Goal: Register for event/course

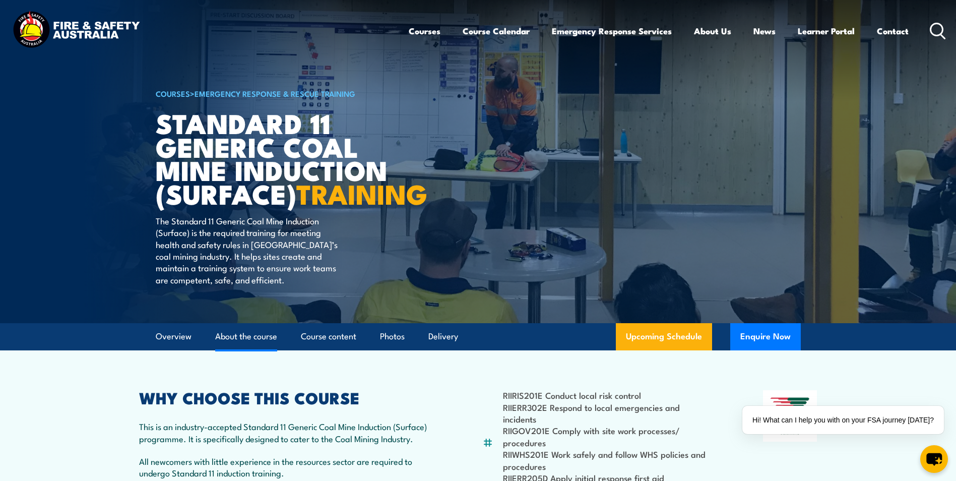
click at [244, 350] on link "About the course" at bounding box center [246, 336] width 62 height 27
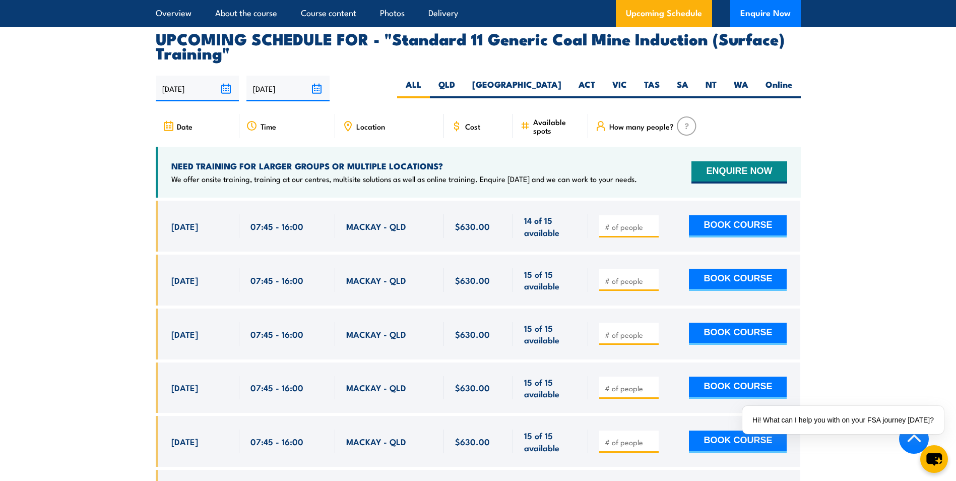
scroll to position [1881, 0]
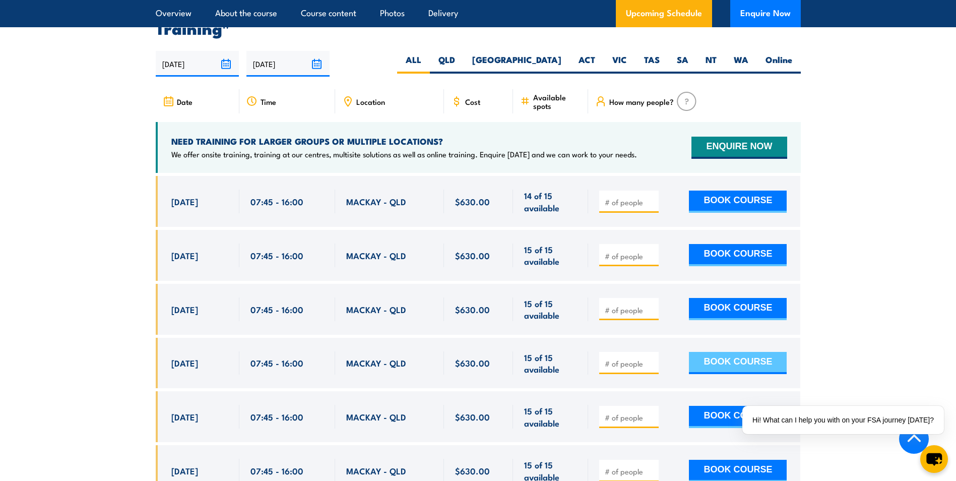
click at [705, 373] on button "BOOK COURSE" at bounding box center [738, 363] width 98 height 22
click at [609, 368] on input "number" at bounding box center [630, 363] width 50 height 10
type input "1"
click at [715, 374] on button "BOOK COURSE" at bounding box center [738, 363] width 98 height 22
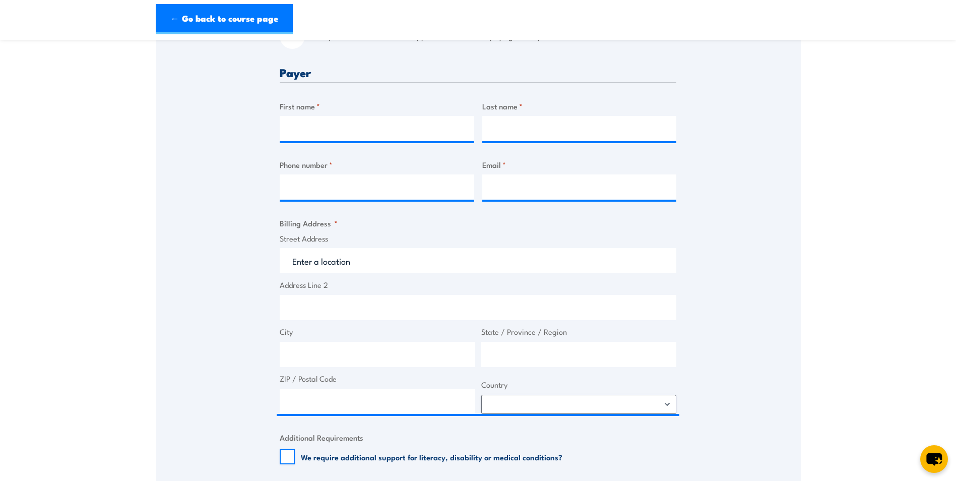
scroll to position [353, 0]
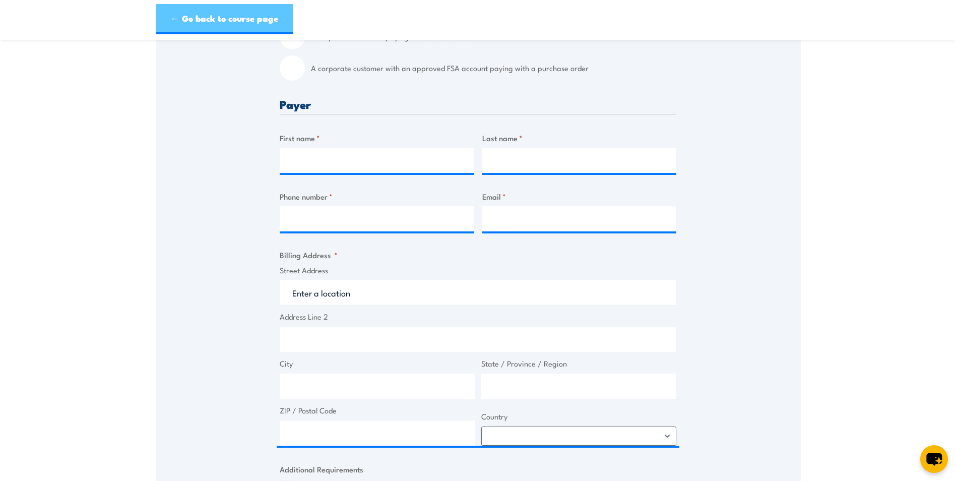
click at [168, 14] on link "← Go back to course page" at bounding box center [224, 19] width 137 height 30
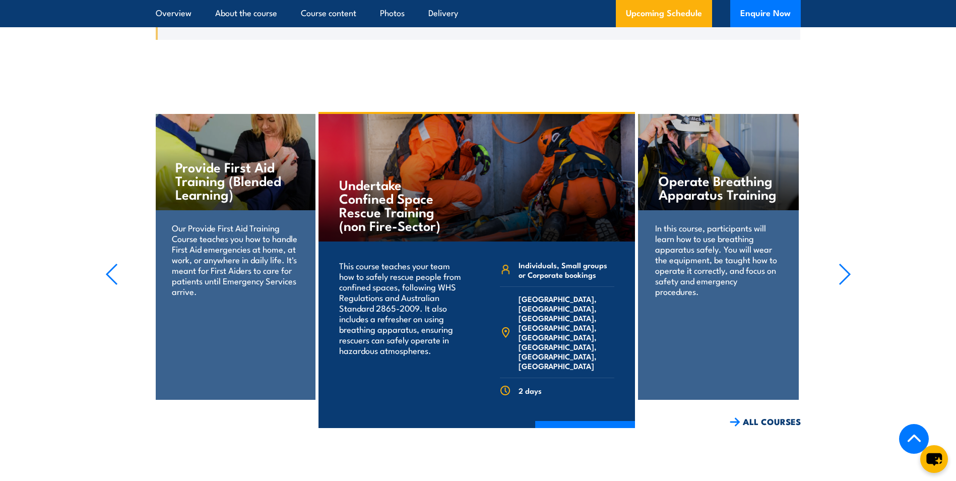
scroll to position [2450, 0]
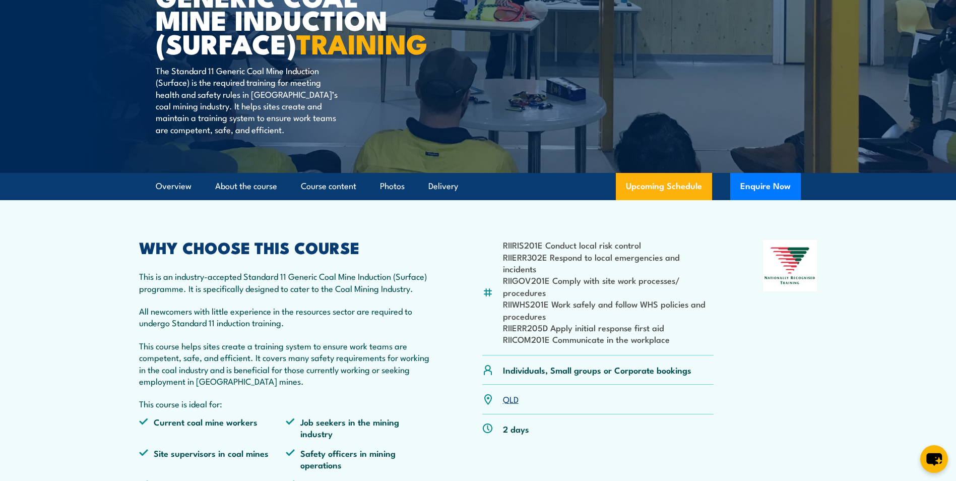
scroll to position [47, 0]
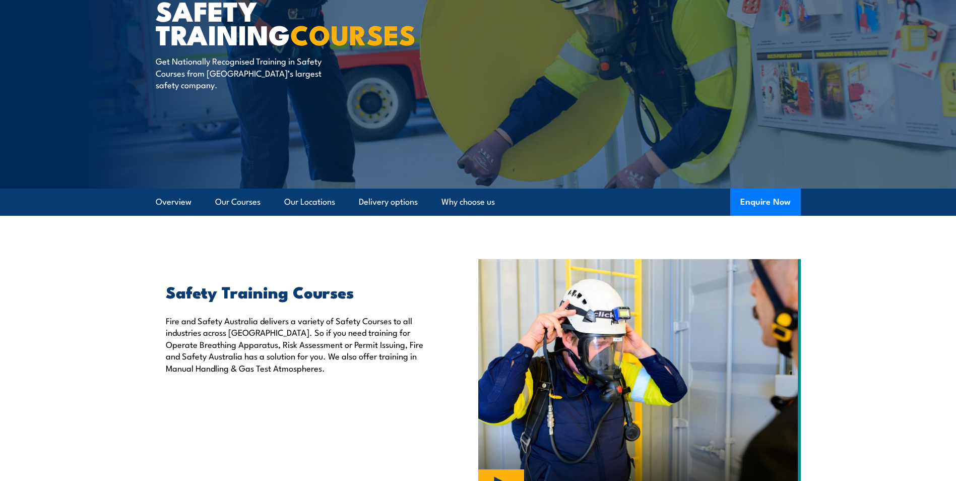
scroll to position [101, 0]
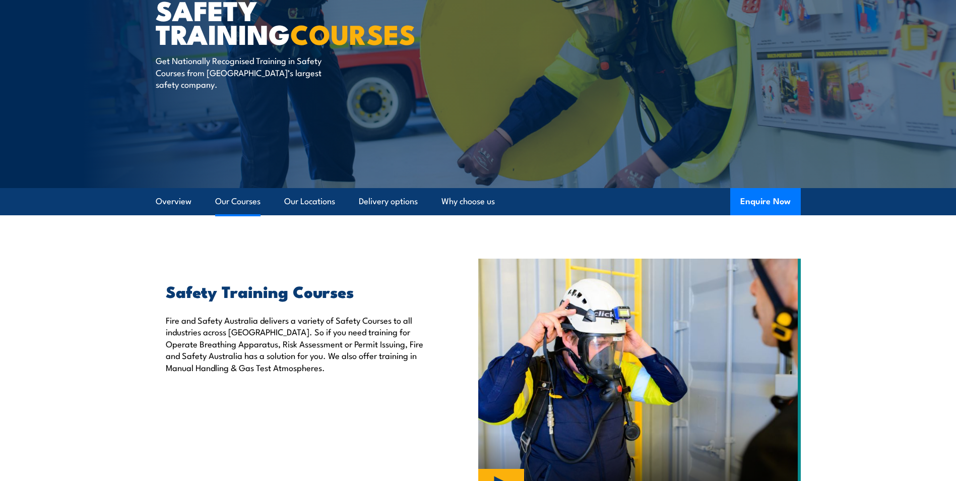
click at [239, 202] on link "Our Courses" at bounding box center [237, 201] width 45 height 27
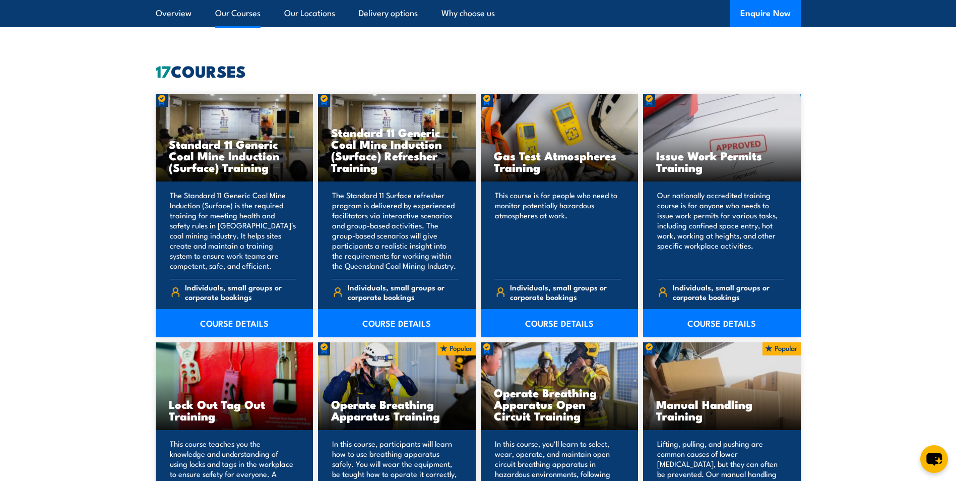
scroll to position [764, 0]
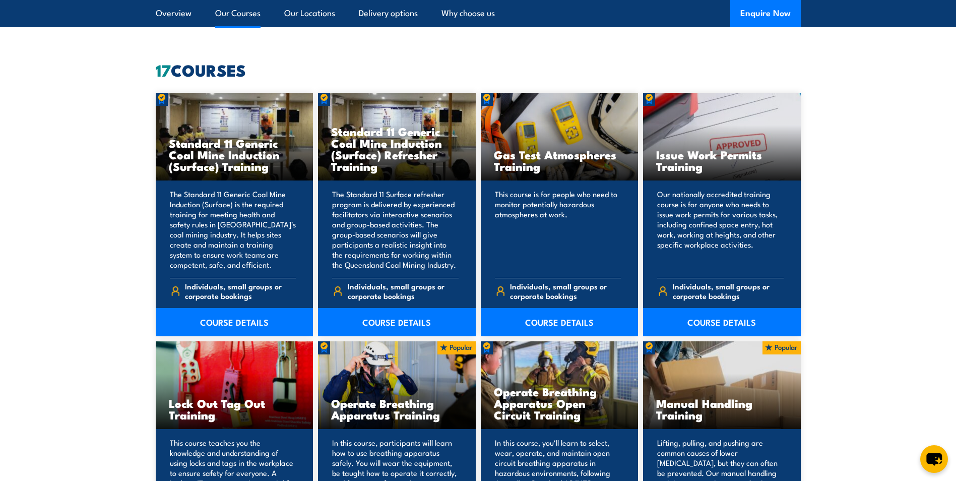
click at [221, 236] on p "The Standard 11 Generic Coal Mine Induction (Surface) is the required training …" at bounding box center [233, 229] width 126 height 81
click at [231, 316] on link "COURSE DETAILS" at bounding box center [235, 322] width 158 height 28
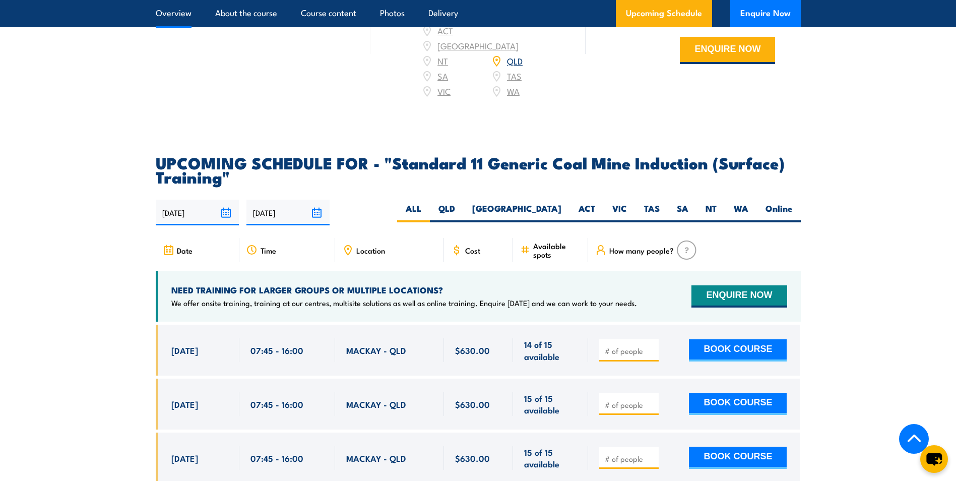
scroll to position [1613, 0]
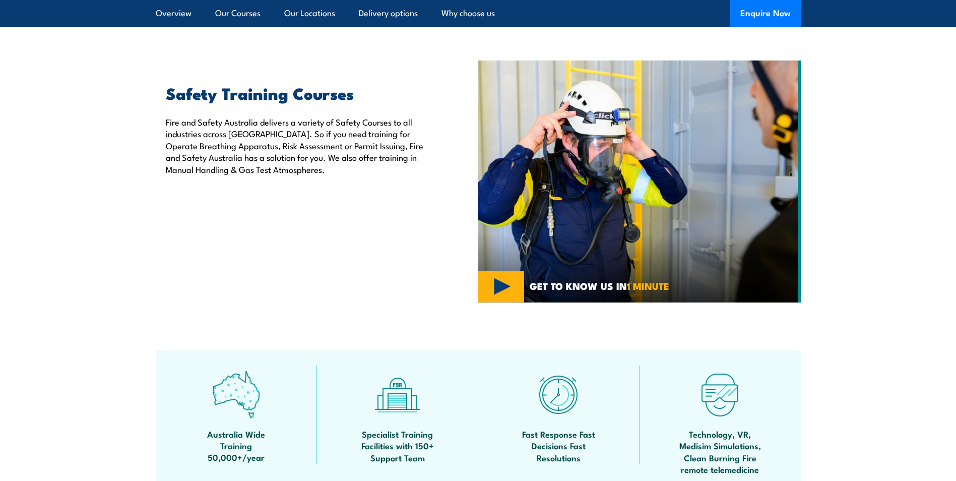
scroll to position [148, 0]
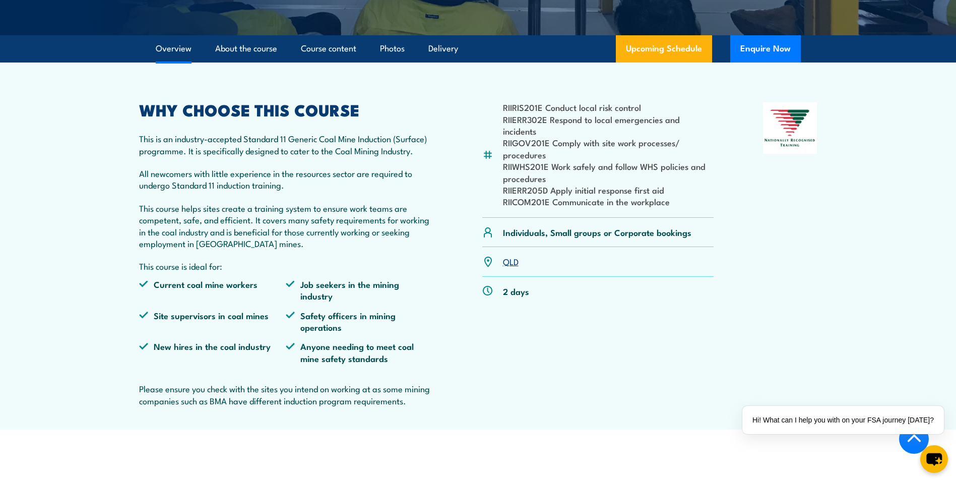
scroll to position [302, 0]
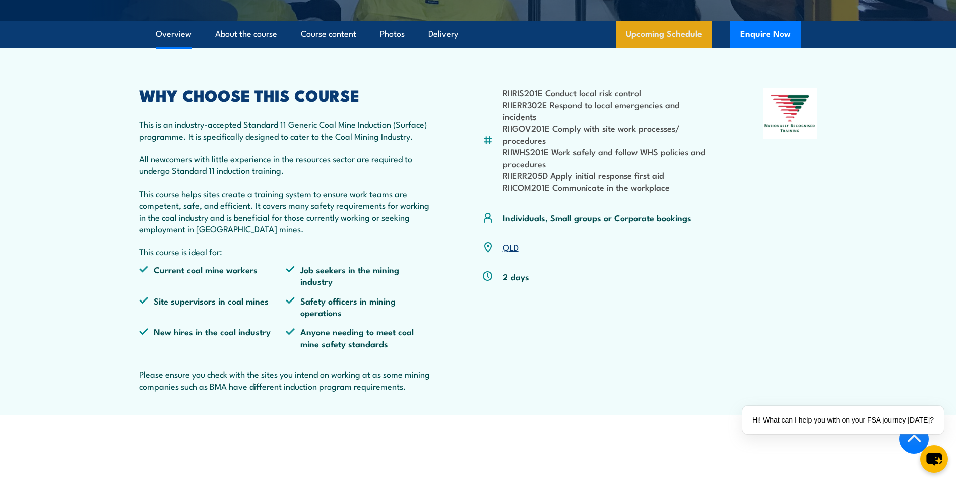
click at [656, 48] on link "Upcoming Schedule" at bounding box center [664, 34] width 96 height 27
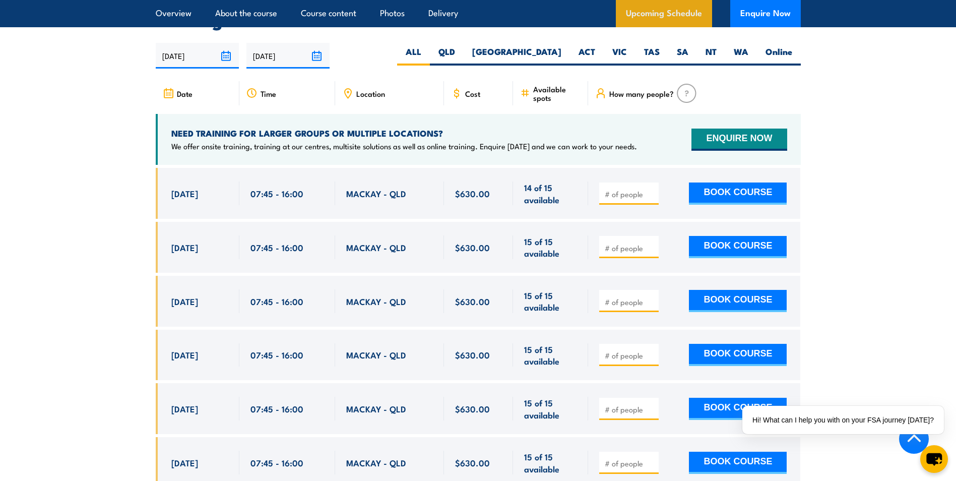
scroll to position [1896, 0]
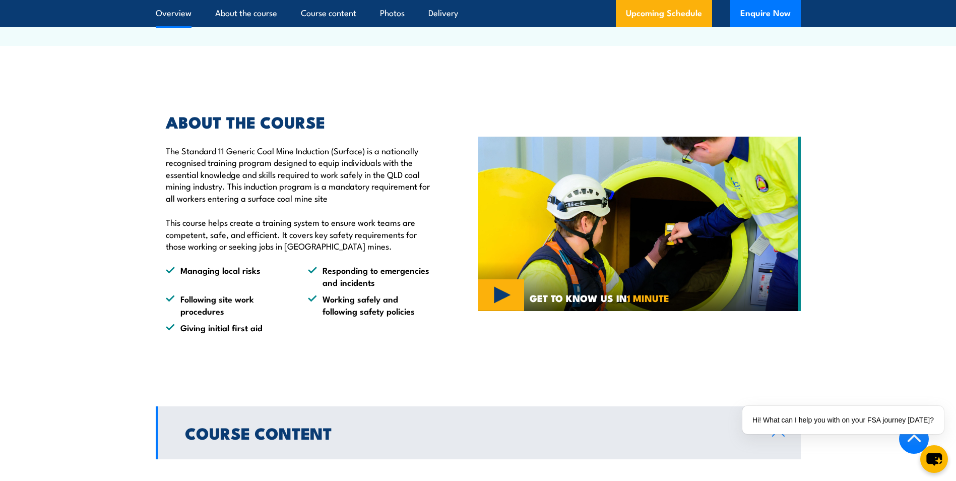
scroll to position [302, 0]
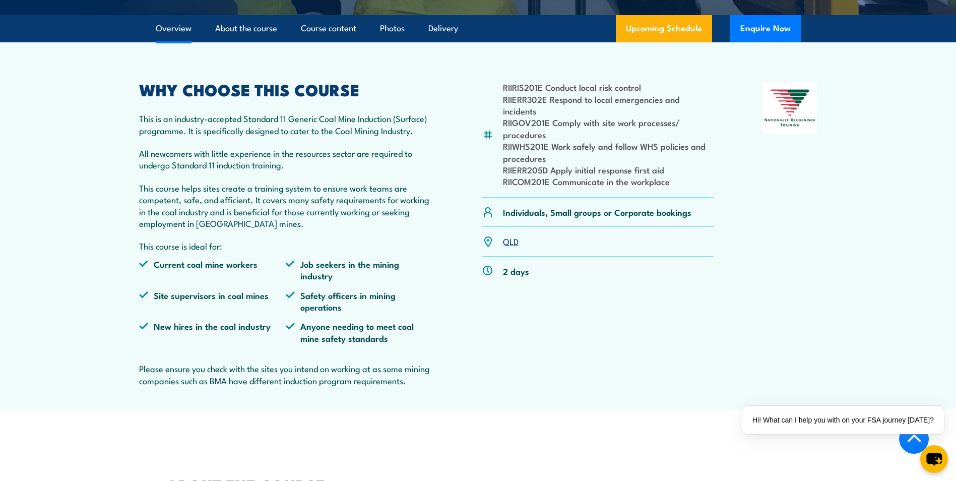
scroll to position [302, 0]
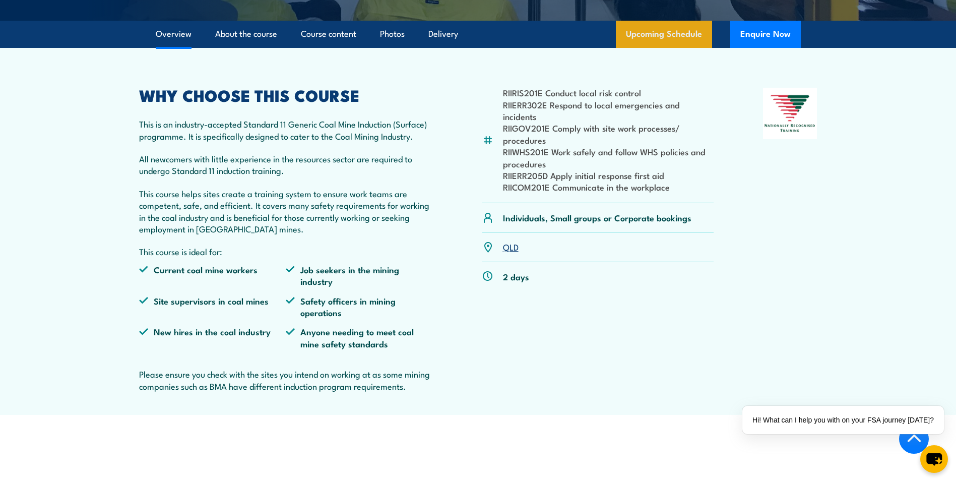
click at [657, 48] on link "Upcoming Schedule" at bounding box center [664, 34] width 96 height 27
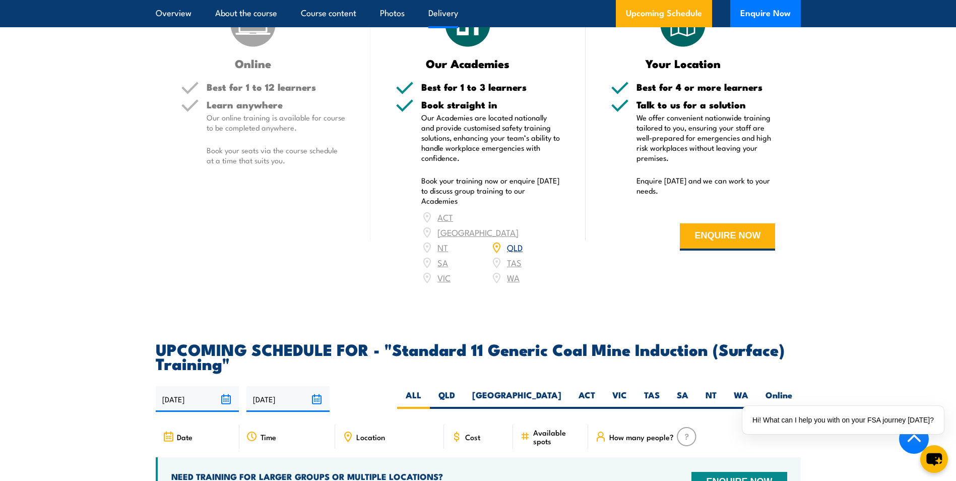
scroll to position [1543, 0]
